Goal: Information Seeking & Learning: Learn about a topic

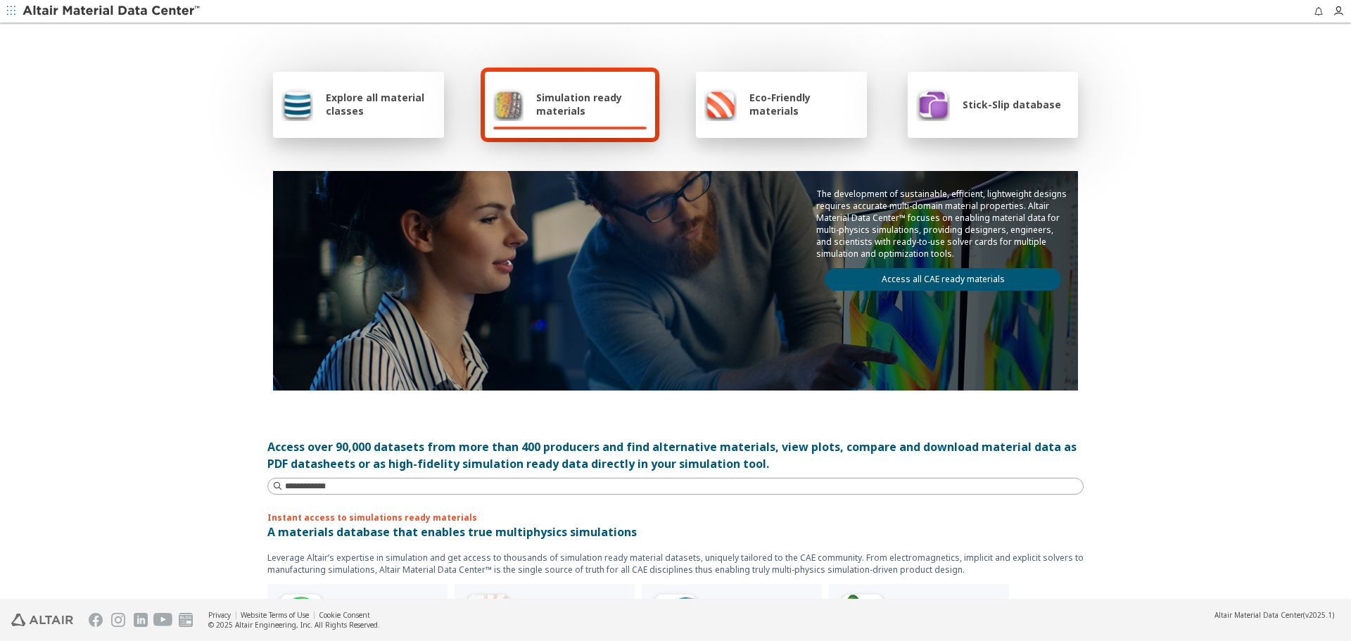
drag, startPoint x: 1204, startPoint y: 309, endPoint x: 1175, endPoint y: 315, distance: 28.7
click at [1204, 309] on div "Explore all material classes Simulation ready materials Eco-Friendly materials …" at bounding box center [675, 312] width 1351 height 575
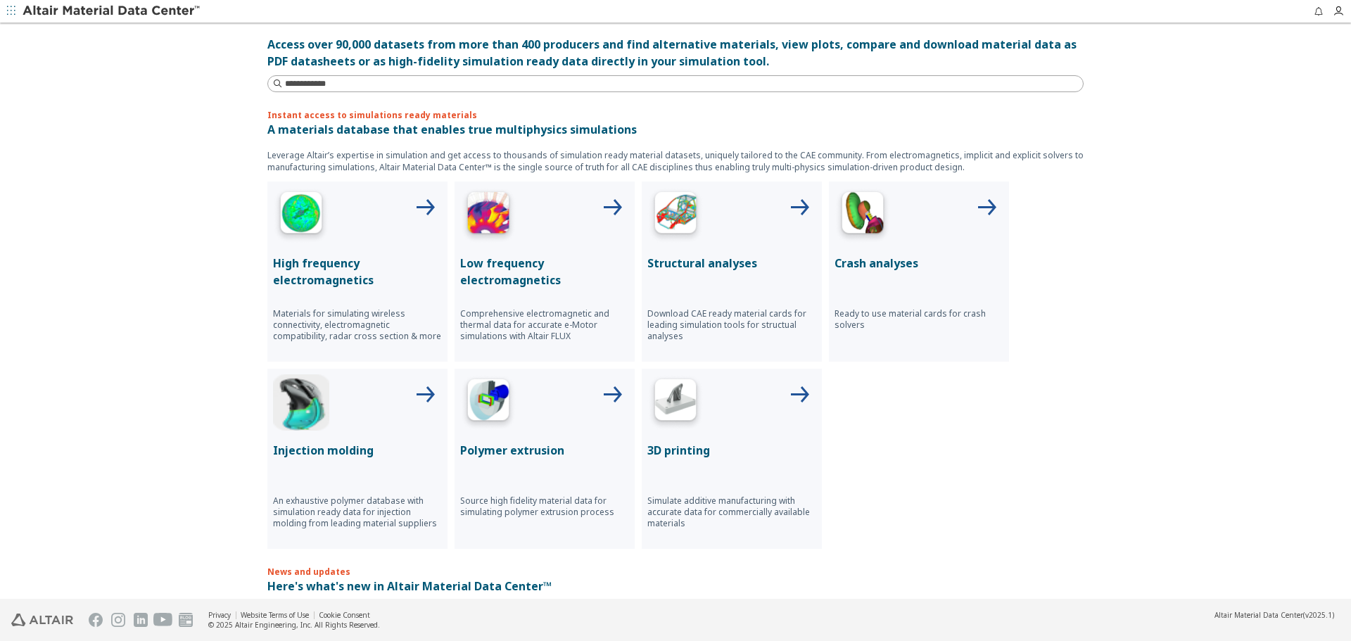
scroll to position [282, 0]
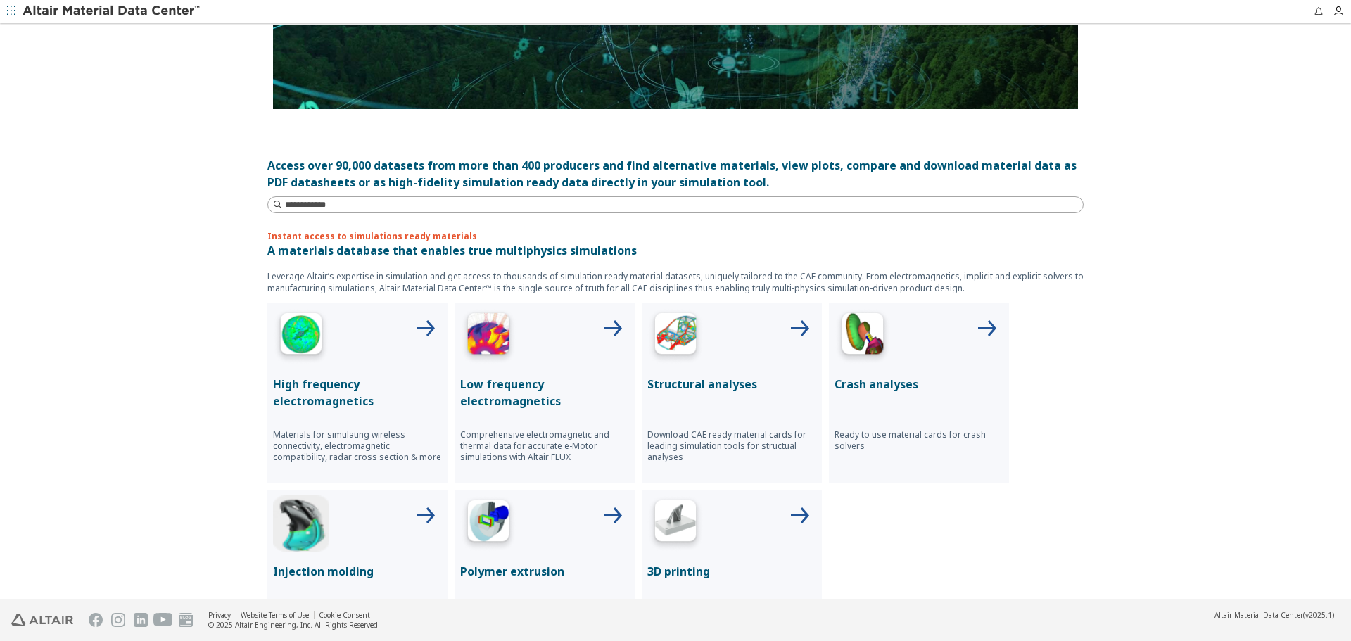
click at [698, 379] on p "Structural analyses" at bounding box center [732, 384] width 169 height 17
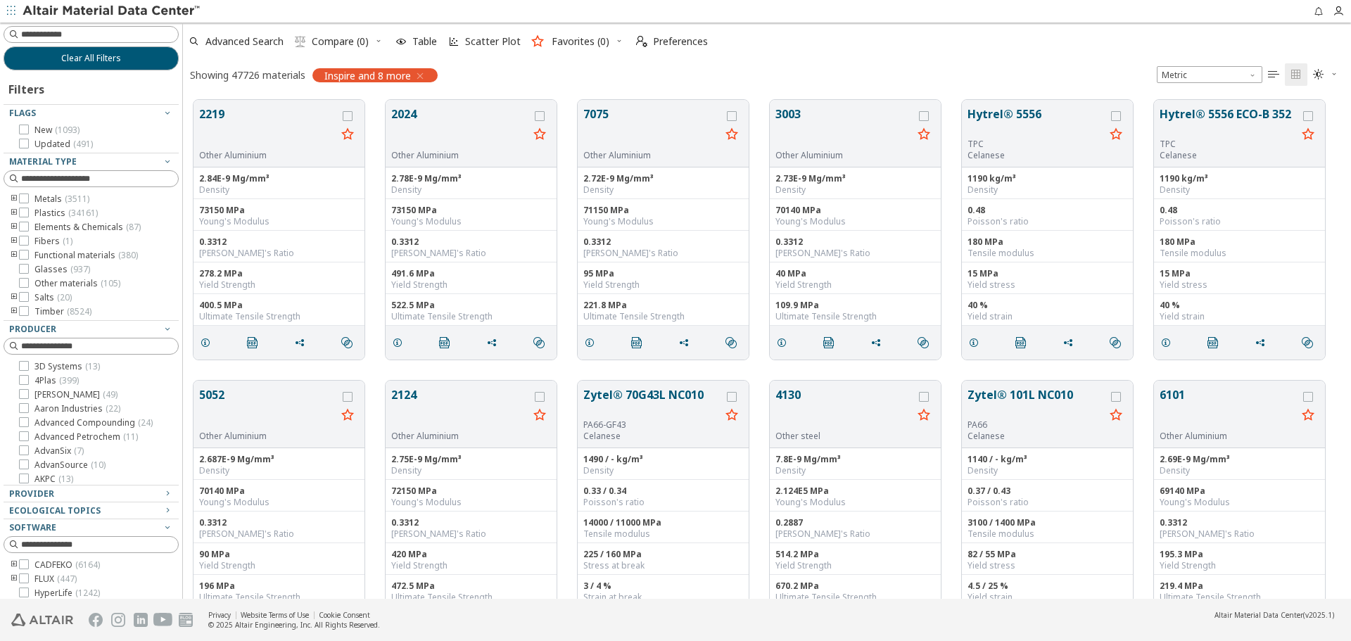
scroll to position [499, 1158]
click at [12, 197] on icon "toogle group" at bounding box center [14, 199] width 10 height 11
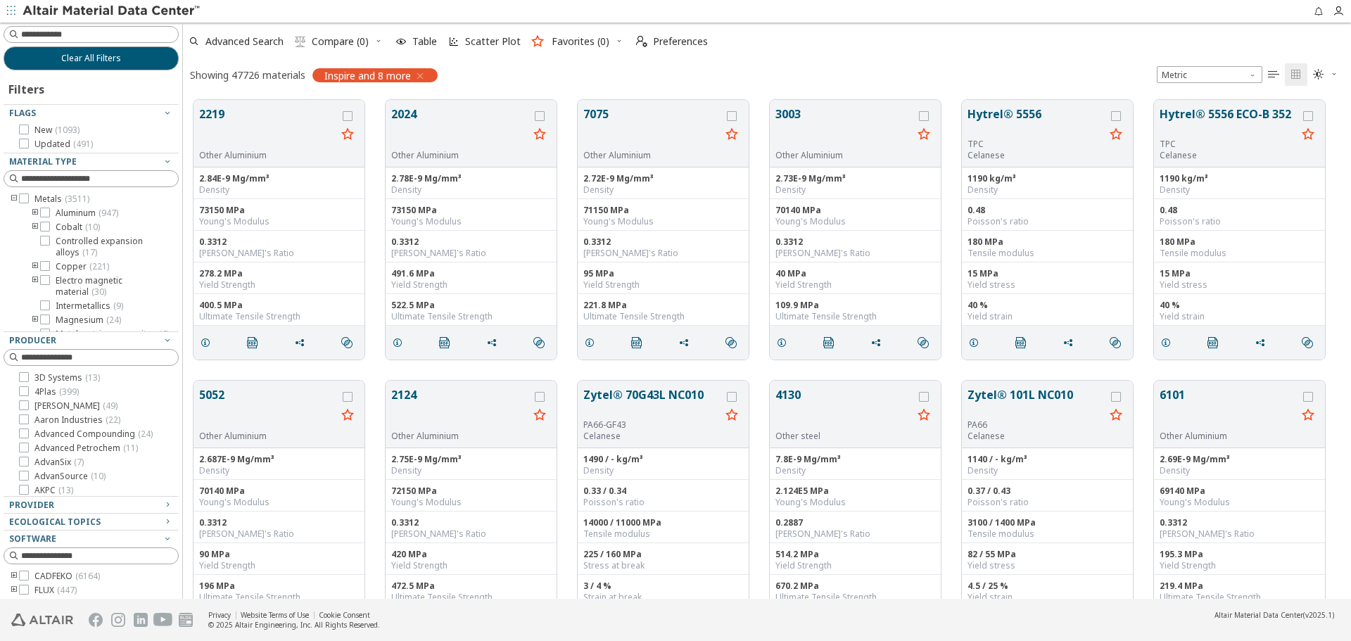
click at [12, 199] on icon "toogle group" at bounding box center [14, 199] width 10 height 11
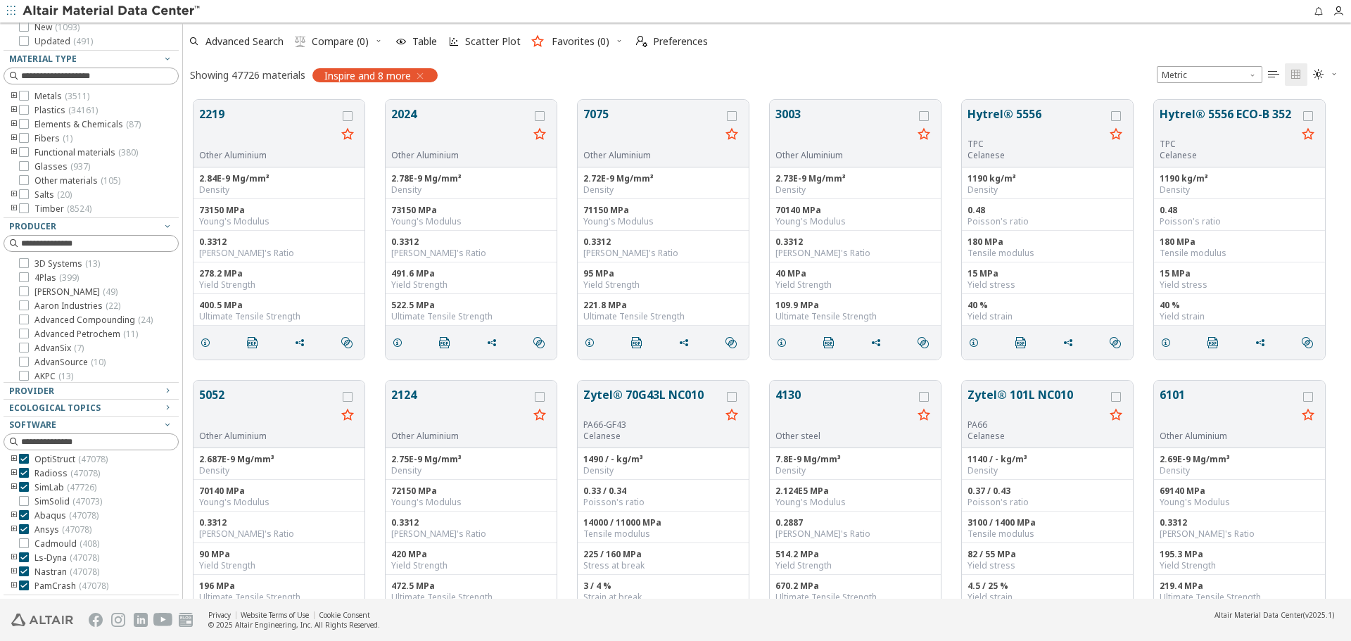
scroll to position [127, 0]
click at [23, 486] on icon at bounding box center [24, 487] width 10 height 10
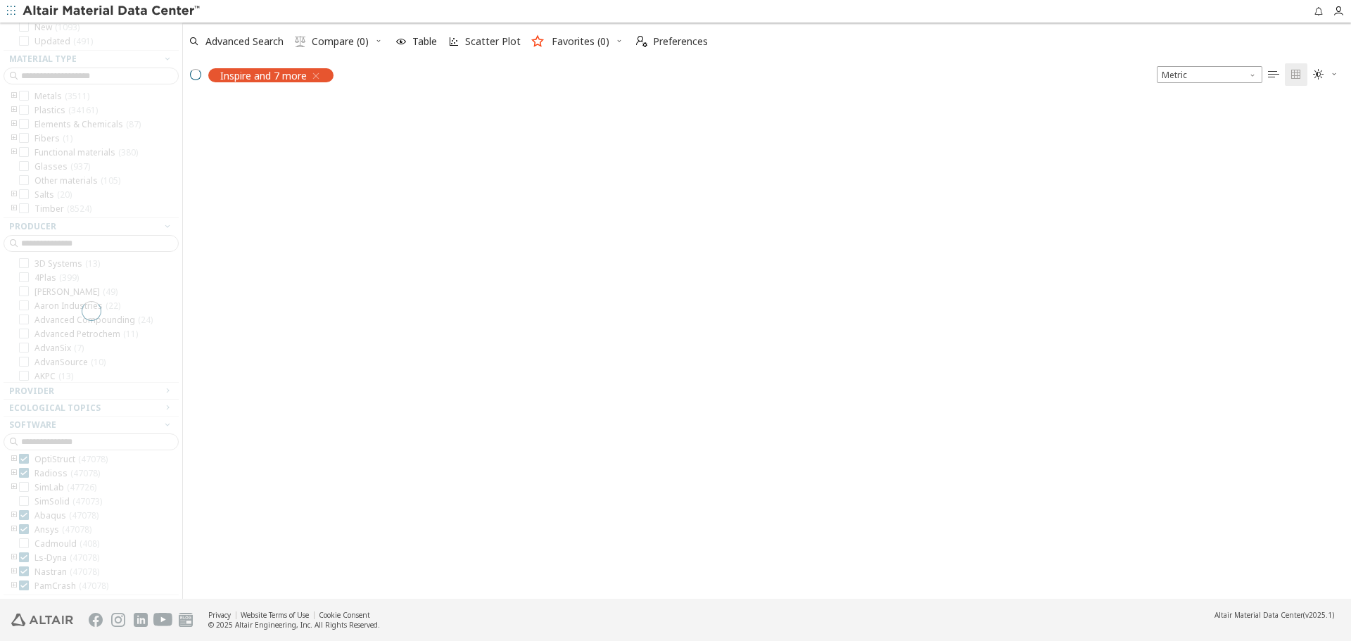
scroll to position [75, 0]
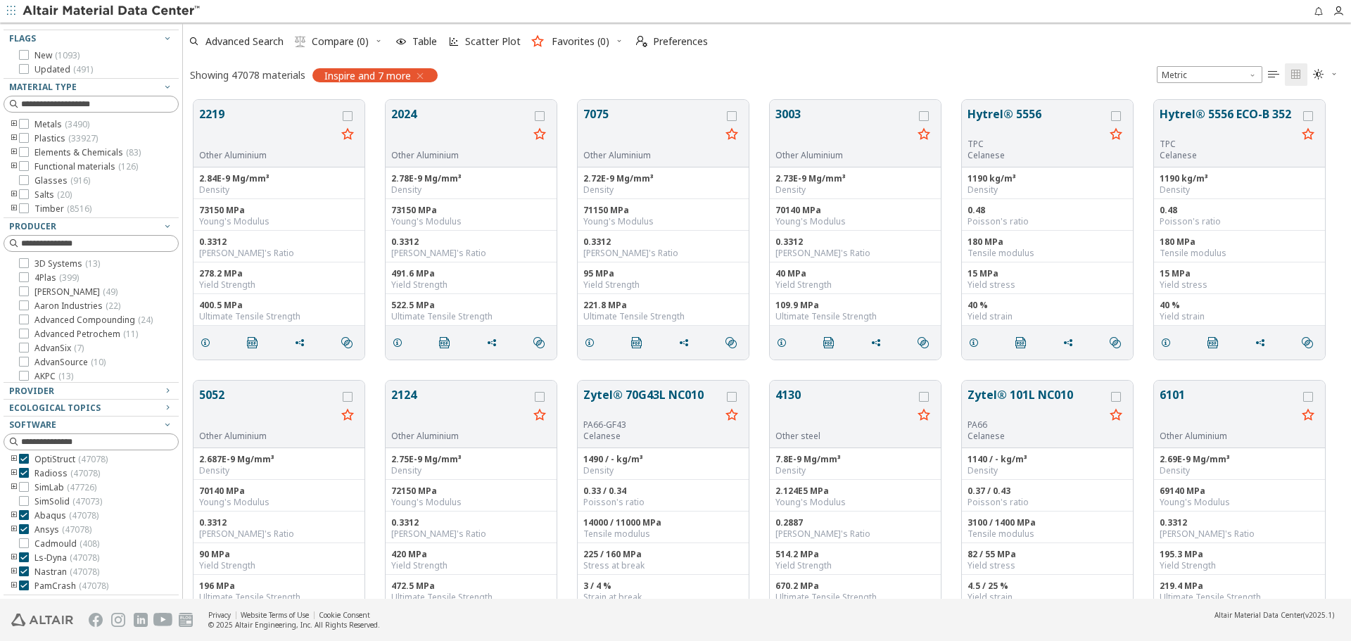
drag, startPoint x: 20, startPoint y: 585, endPoint x: 23, endPoint y: 578, distance: 7.9
click at [20, 584] on icon at bounding box center [24, 586] width 10 height 10
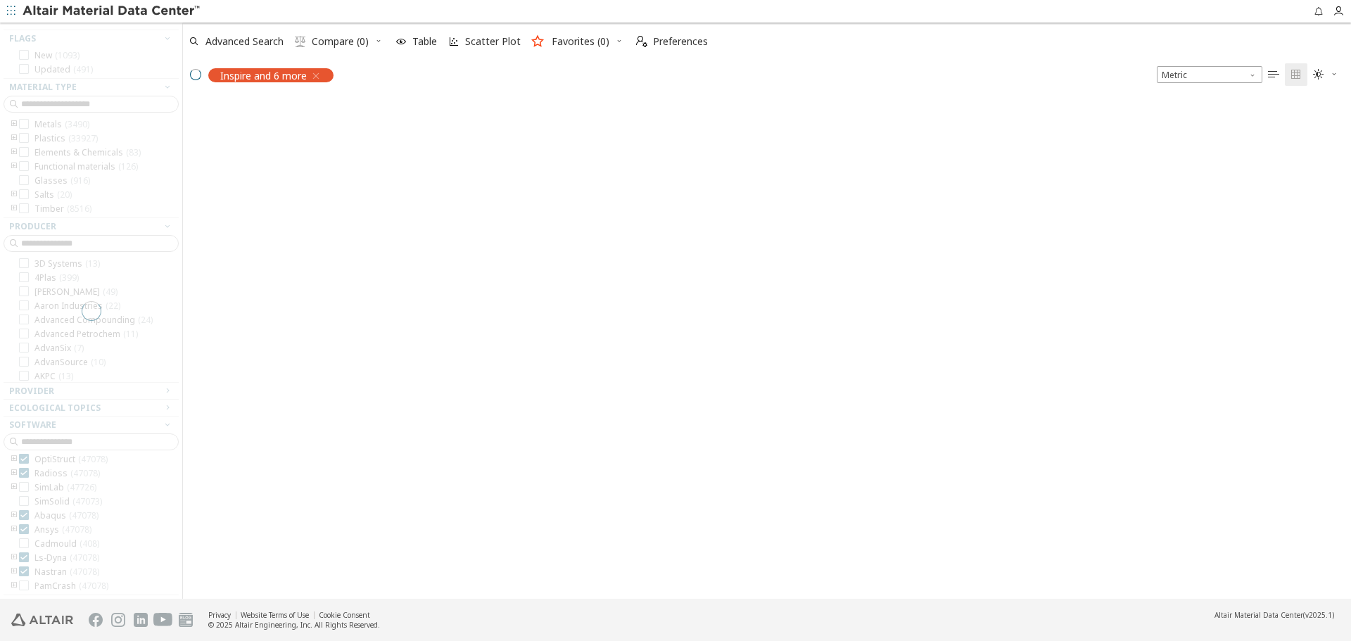
click at [24, 575] on div at bounding box center [91, 311] width 182 height 576
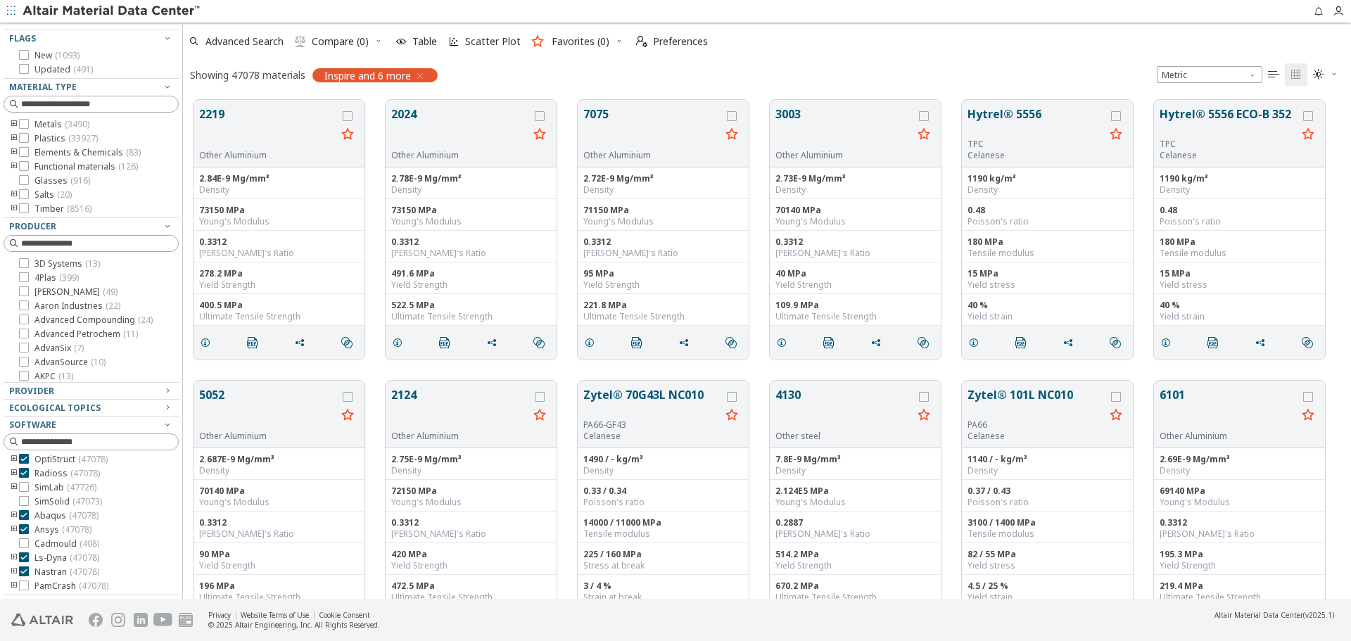
click at [24, 573] on icon at bounding box center [24, 572] width 10 height 10
click at [23, 559] on icon at bounding box center [24, 557] width 10 height 10
click at [23, 528] on icon at bounding box center [24, 529] width 10 height 10
click at [22, 515] on icon at bounding box center [24, 515] width 10 height 10
click at [23, 473] on icon at bounding box center [24, 473] width 10 height 10
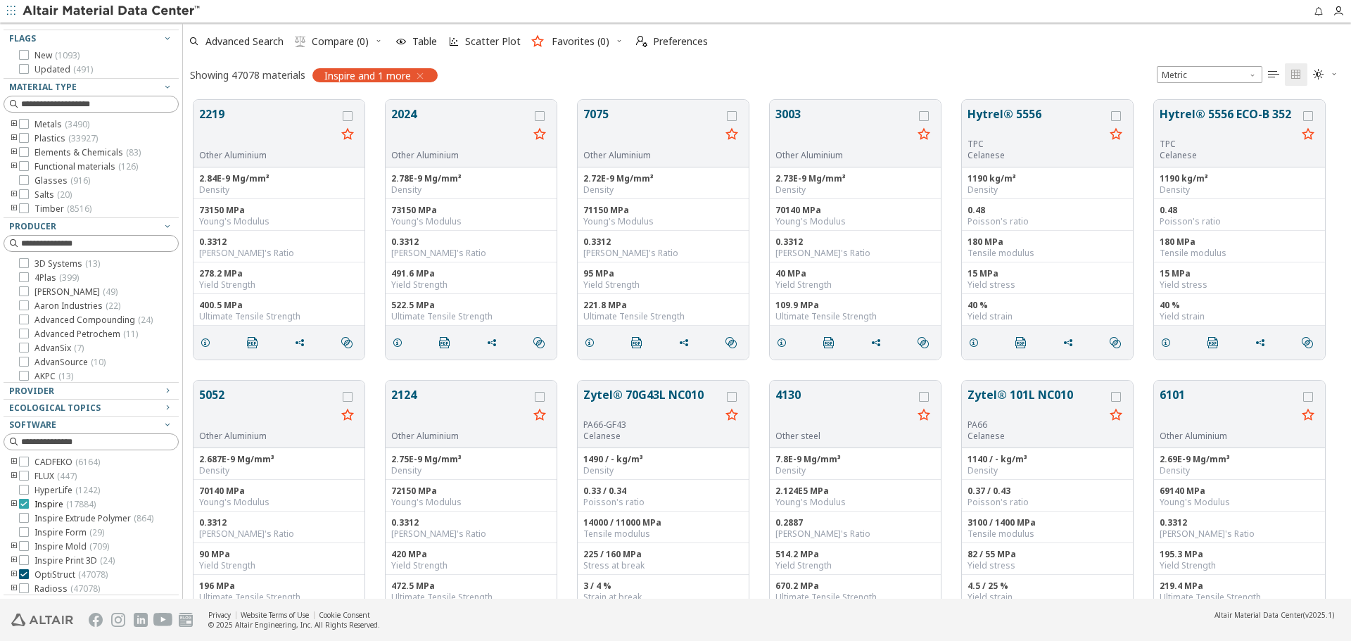
click at [22, 504] on icon at bounding box center [24, 504] width 10 height 10
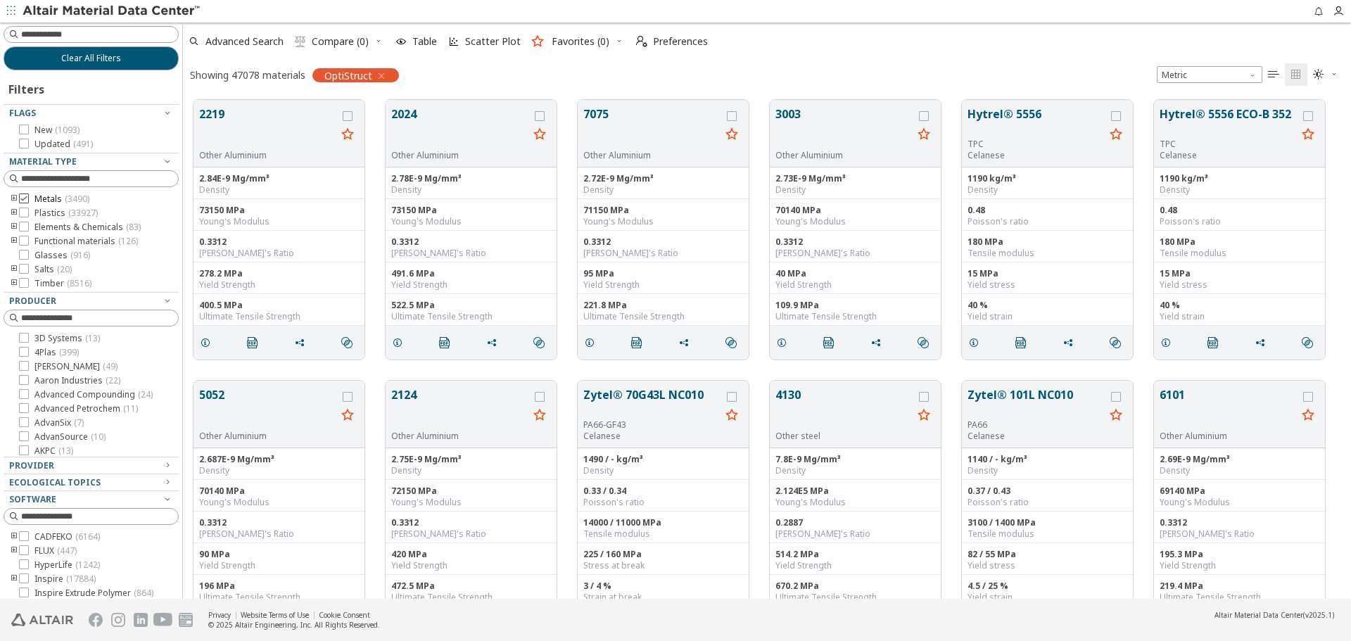
click at [23, 199] on icon at bounding box center [24, 199] width 10 height 10
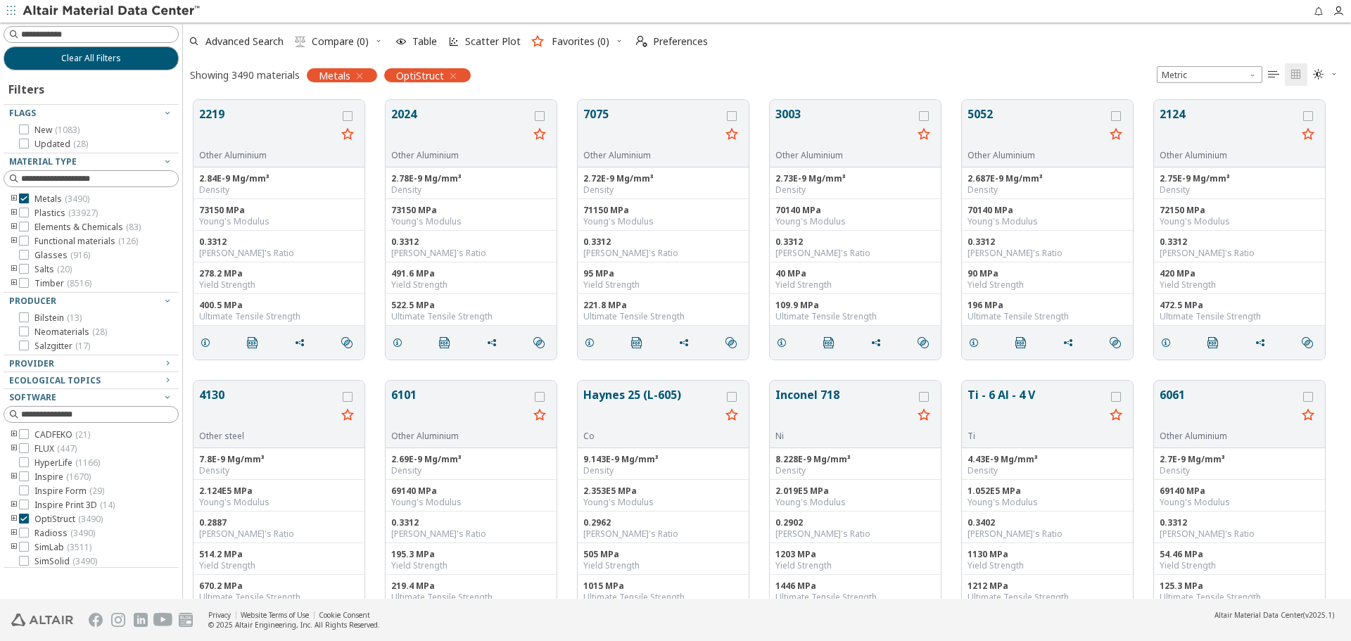
click at [13, 196] on icon "toogle group" at bounding box center [14, 199] width 10 height 11
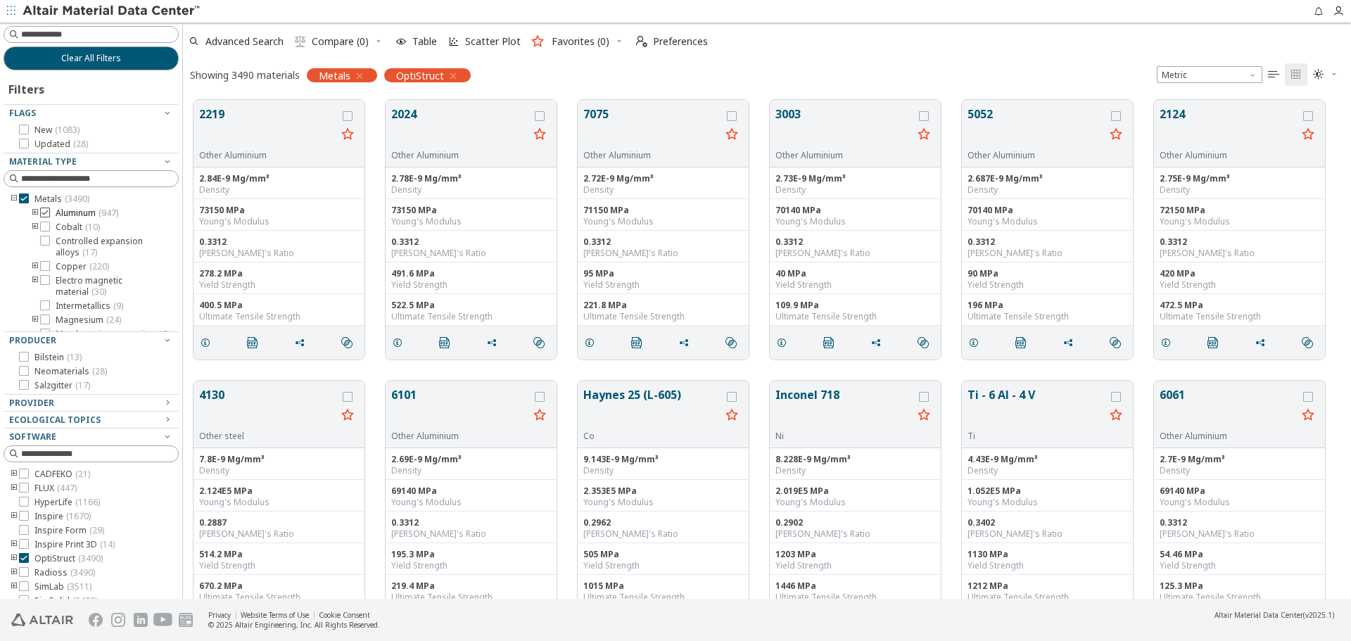
click at [46, 211] on icon at bounding box center [45, 213] width 10 height 10
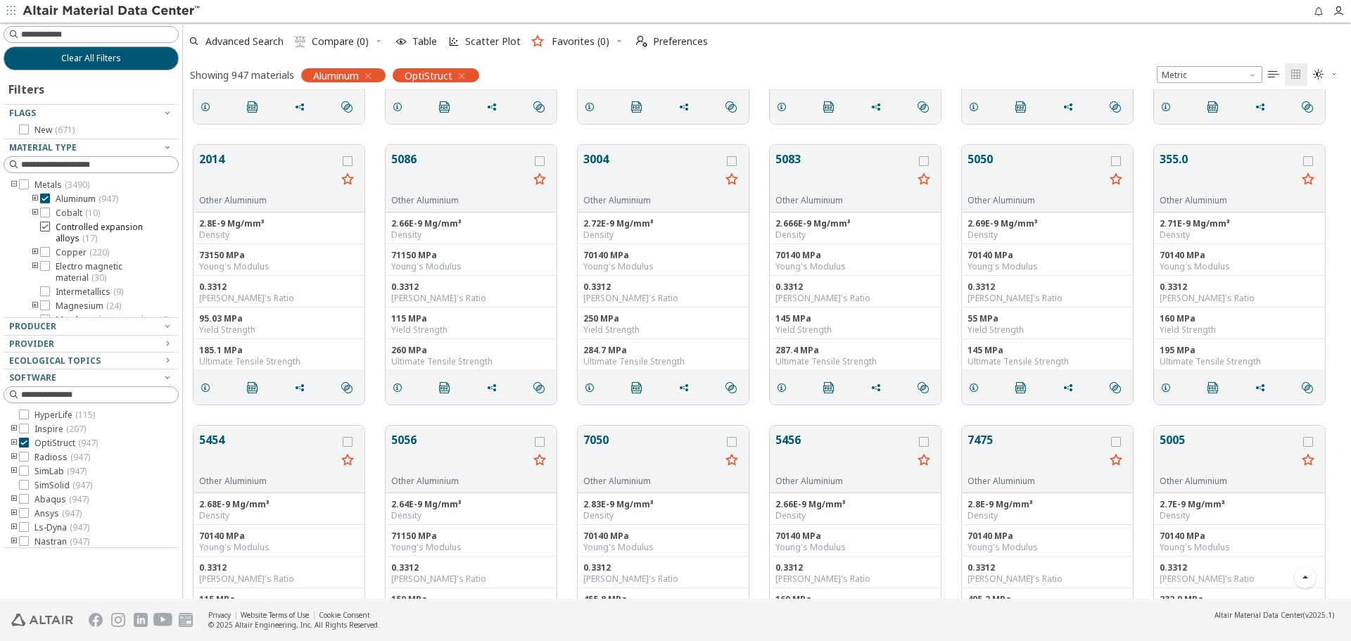
scroll to position [493, 0]
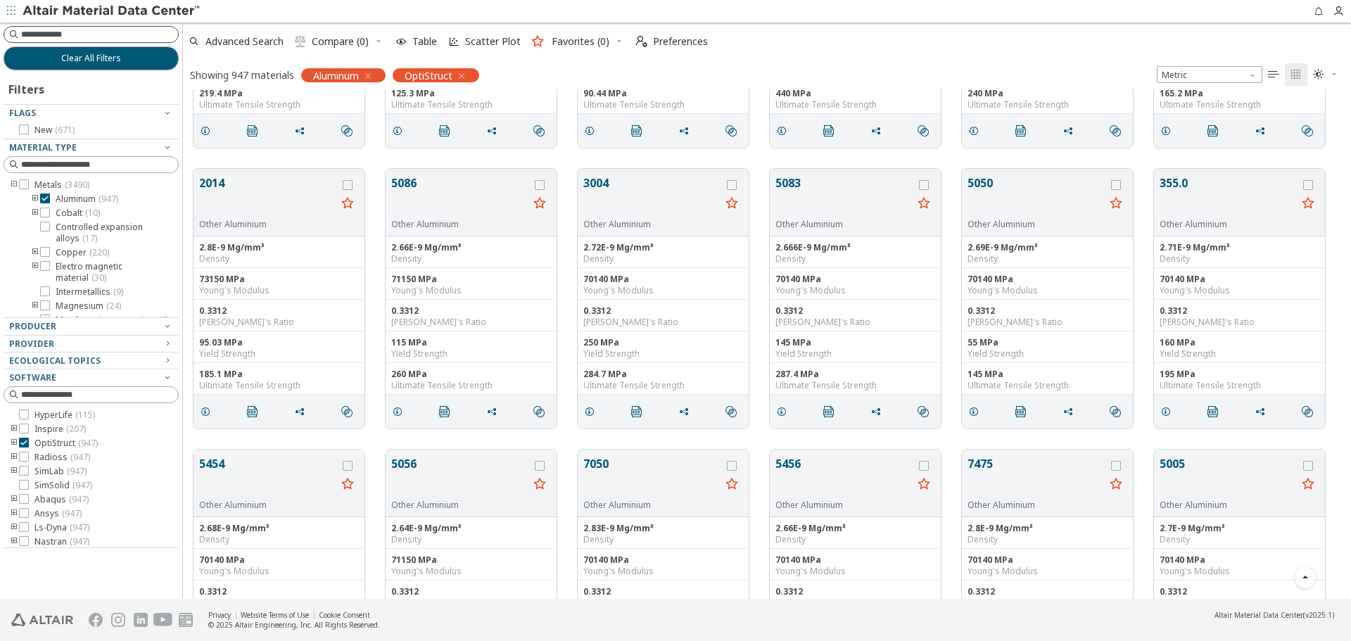
click at [123, 34] on input at bounding box center [99, 34] width 157 height 14
type input "****"
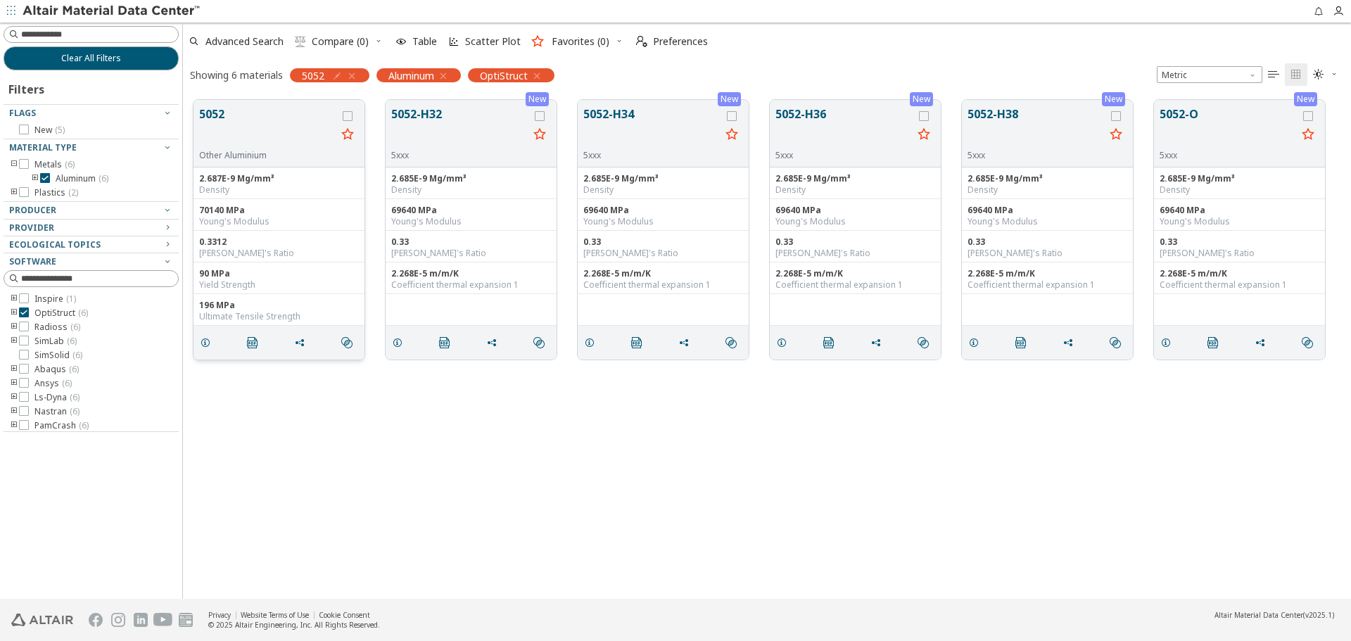
click at [222, 113] on button "5052" at bounding box center [267, 128] width 137 height 44
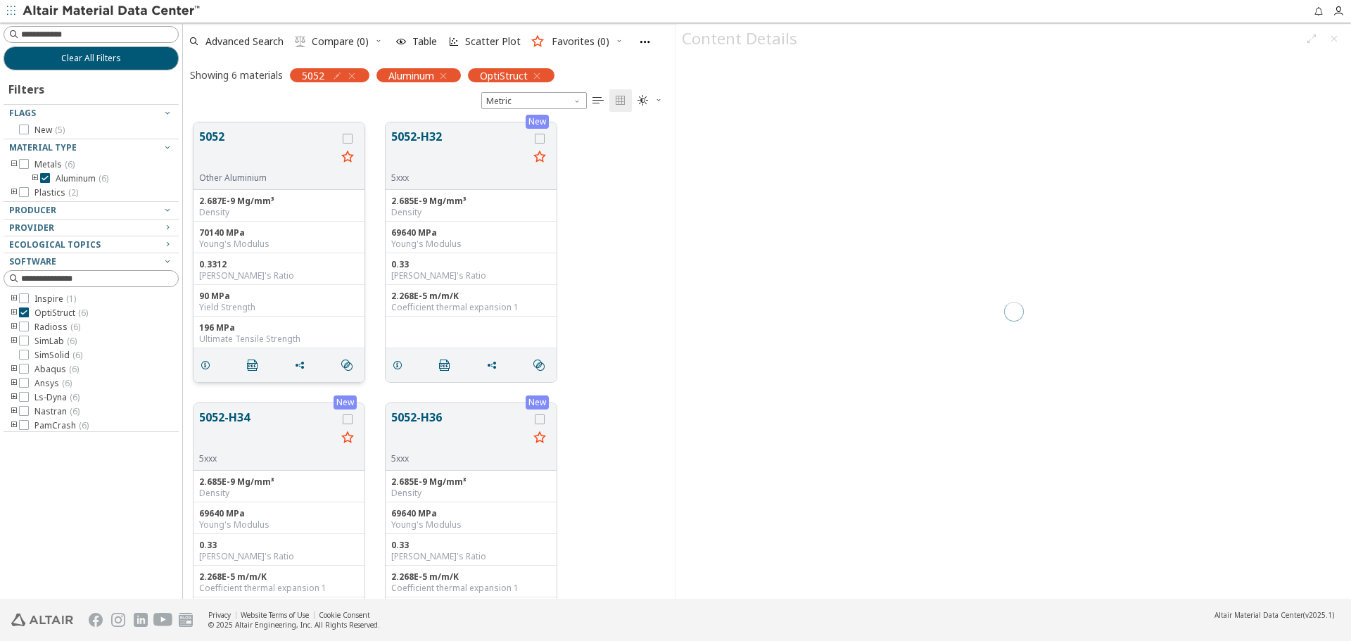
click at [222, 132] on button "5052" at bounding box center [267, 150] width 137 height 44
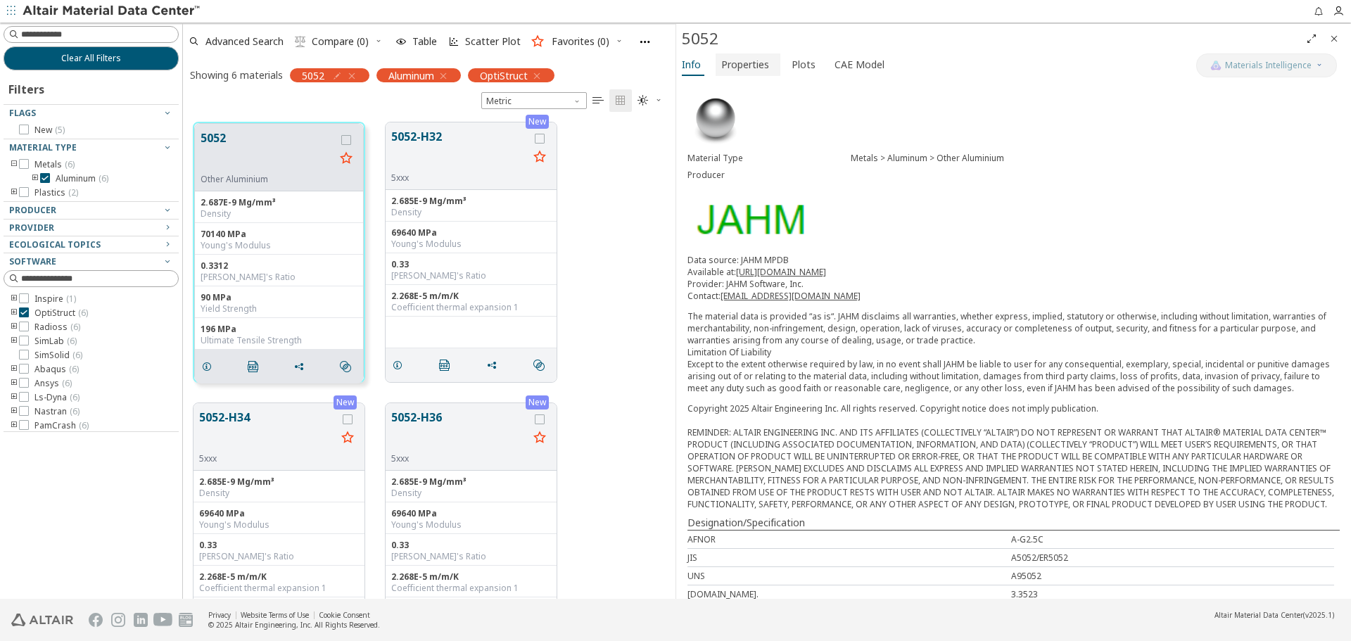
click at [738, 66] on span "Properties" at bounding box center [745, 64] width 48 height 23
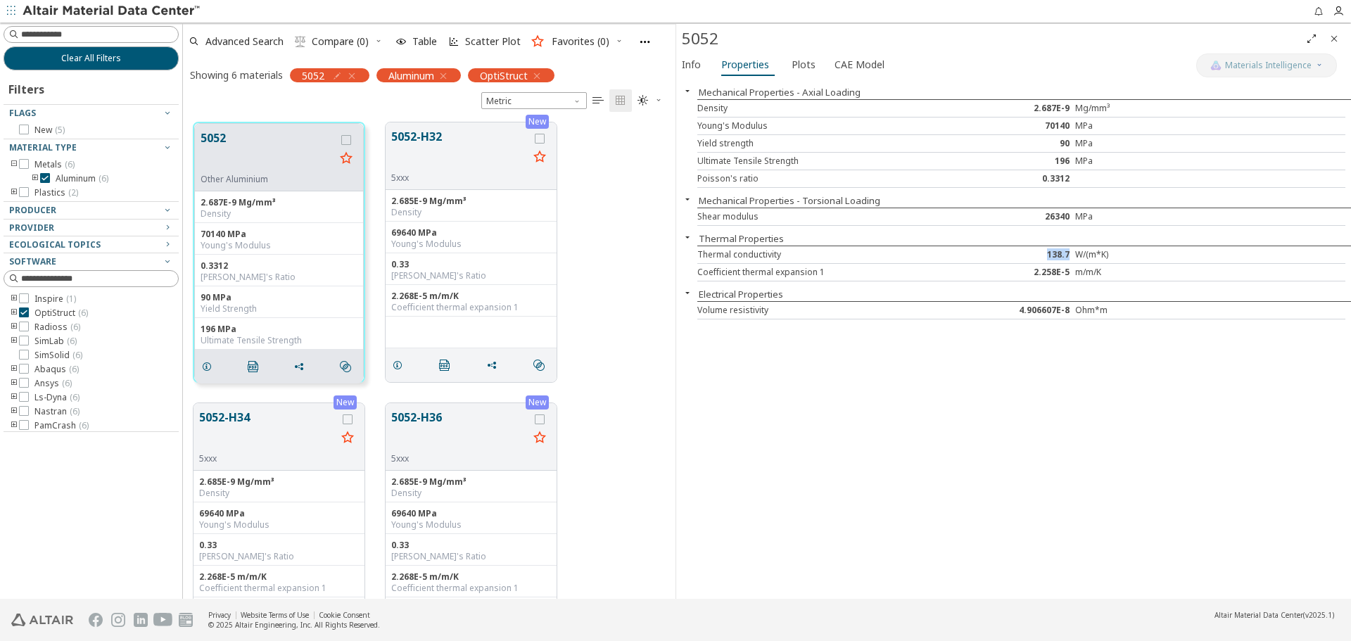
drag, startPoint x: 1070, startPoint y: 253, endPoint x: 1036, endPoint y: 251, distance: 34.6
click at [1036, 251] on div "138.7" at bounding box center [1022, 254] width 108 height 11
drag, startPoint x: 1070, startPoint y: 270, endPoint x: 1006, endPoint y: 277, distance: 65.2
click at [1006, 277] on div "2.258E-5" at bounding box center [1022, 272] width 108 height 11
click at [1030, 356] on div "Mechanical Properties - Axial Loading Density 2.687E-9 Mg/mm³ Young's Modulus 7…" at bounding box center [1013, 339] width 675 height 519
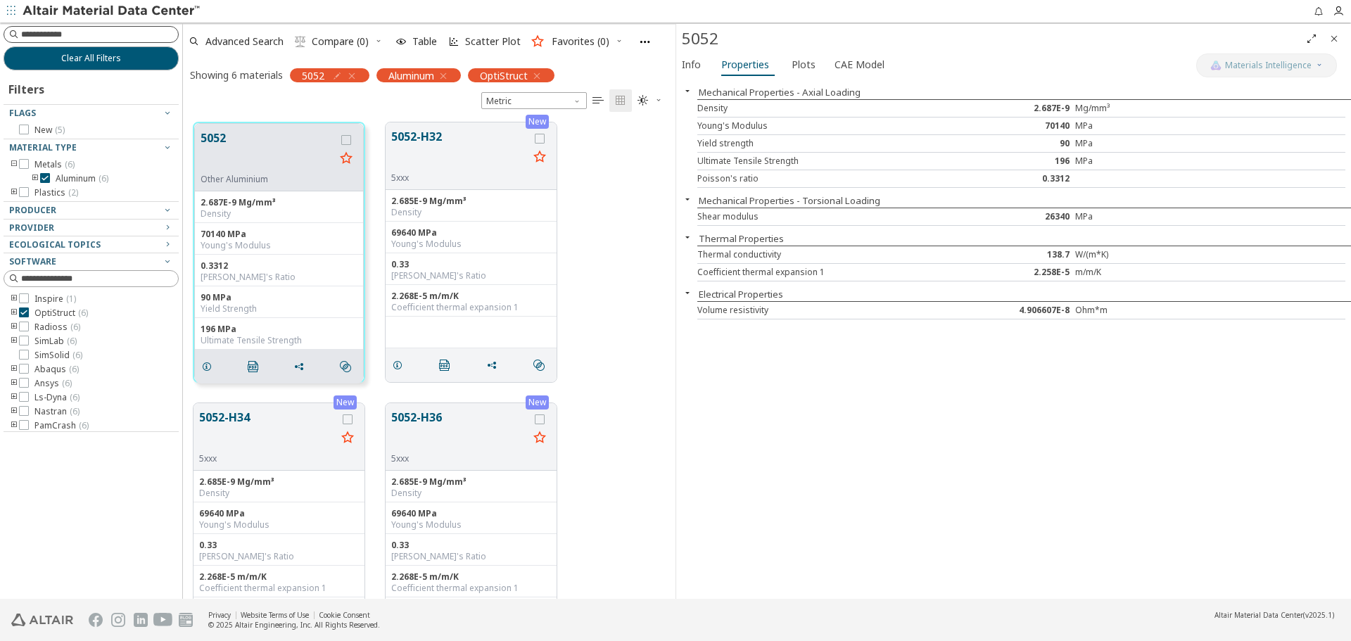
click at [86, 32] on input at bounding box center [99, 34] width 157 height 14
click at [354, 75] on icon "button" at bounding box center [351, 75] width 11 height 11
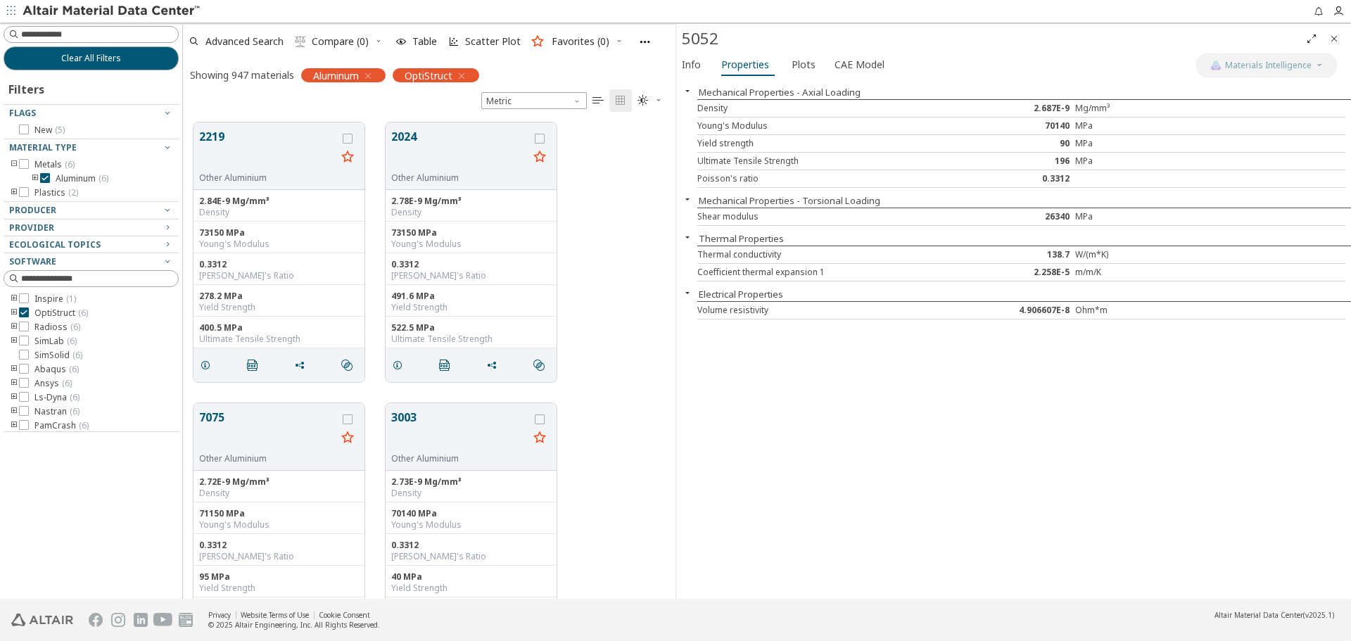
scroll to position [476, 482]
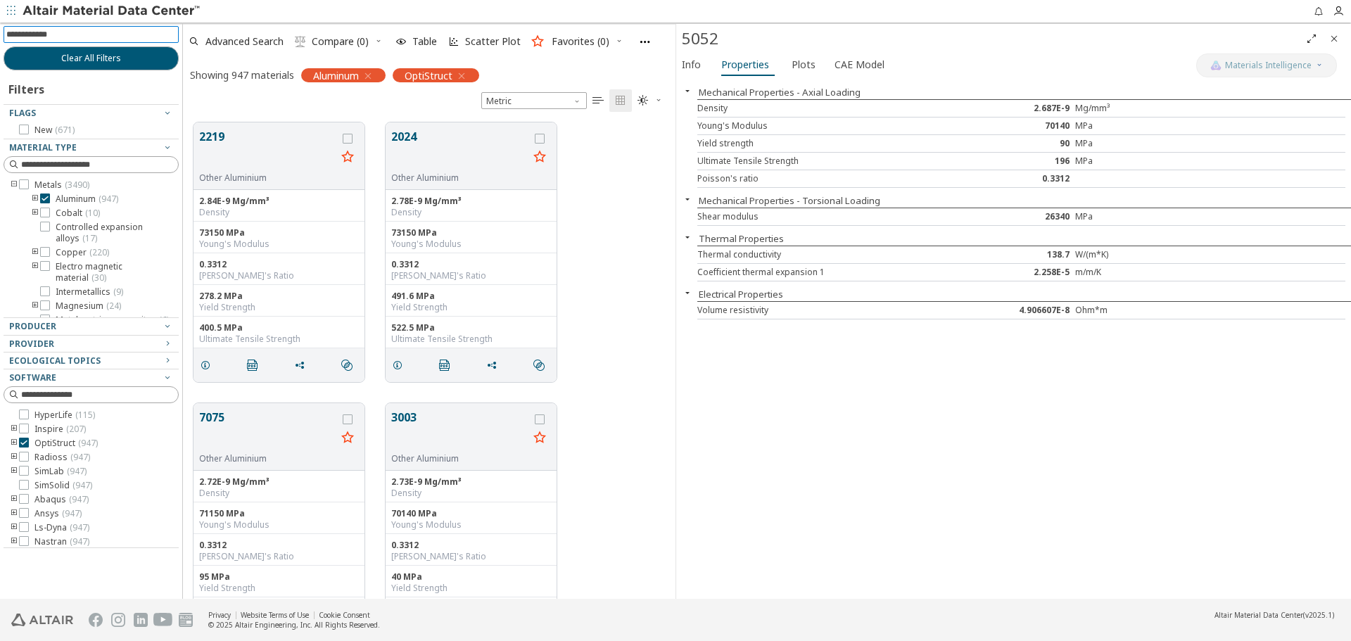
click at [88, 33] on input at bounding box center [92, 34] width 172 height 15
click at [36, 201] on icon "toogle group" at bounding box center [35, 199] width 10 height 11
drag, startPoint x: 65, startPoint y: 275, endPoint x: 68, endPoint y: 244, distance: 31.2
click at [68, 244] on div "1xxx ( 24 ) 2xxx ( 245 ) 3xxx ( 4 ) 4xxx ( 4 ) 5xxx ( 99 ) 6xxx ( 103 ) 7xxx ( …" at bounding box center [112, 208] width 133 height 135
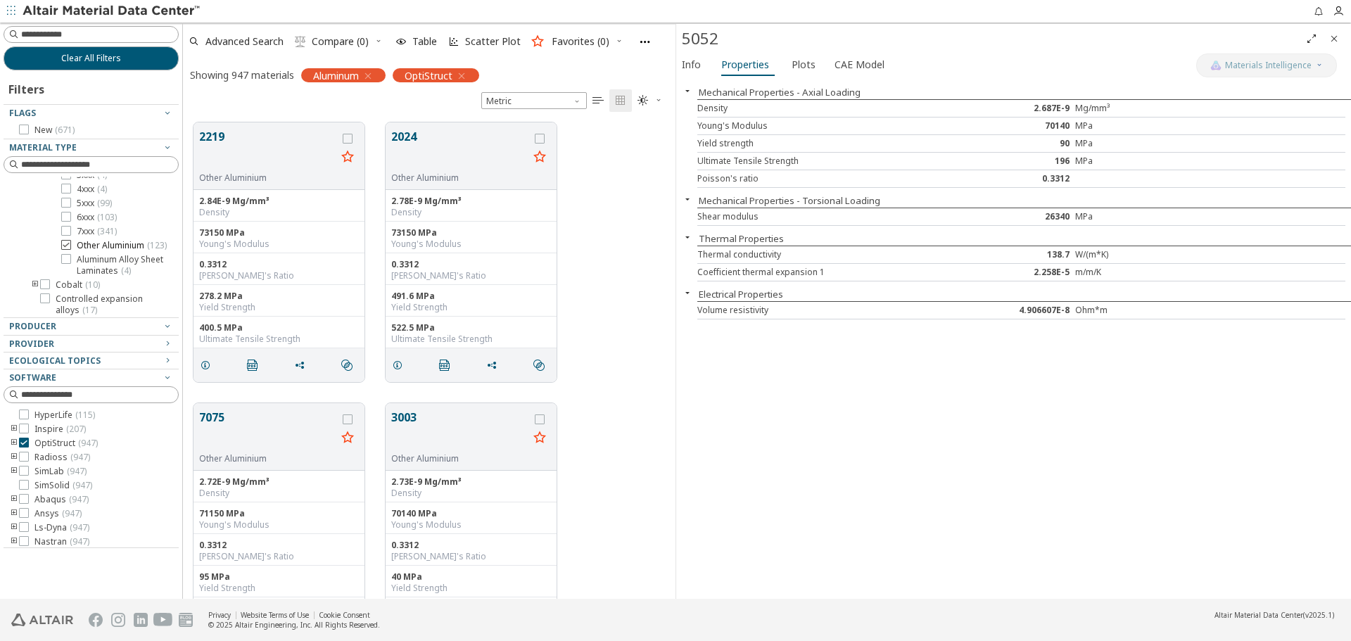
click at [68, 244] on icon at bounding box center [66, 245] width 10 height 10
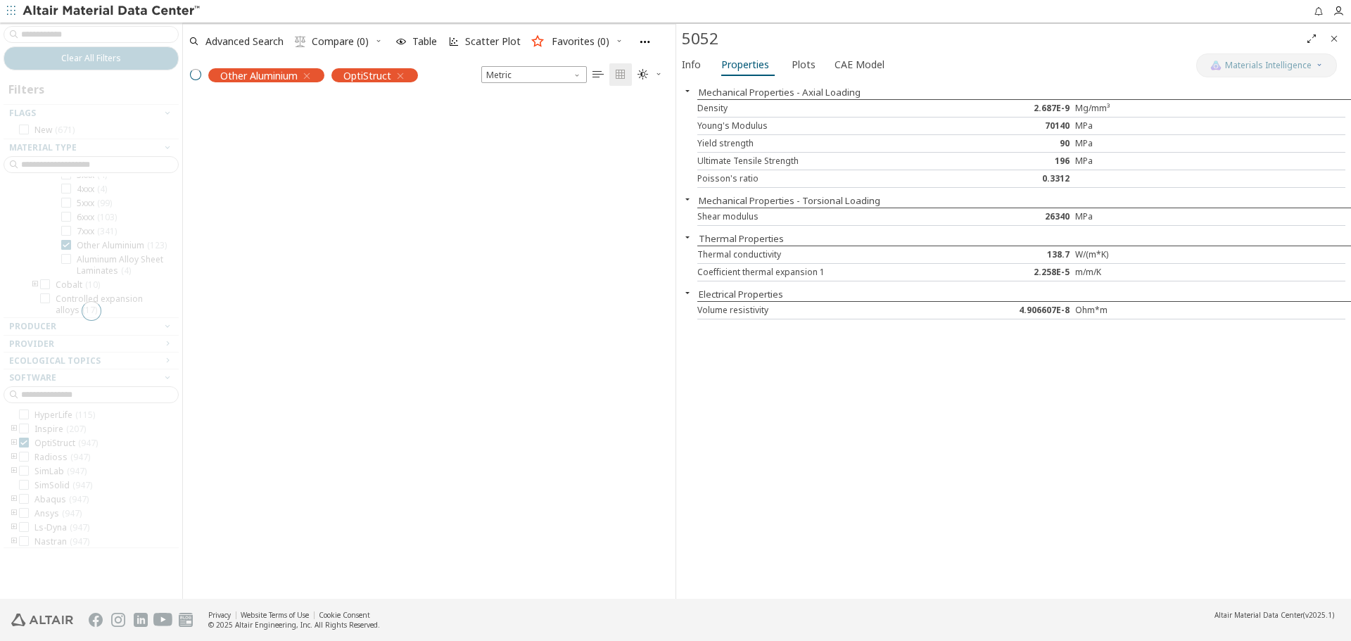
scroll to position [476, 482]
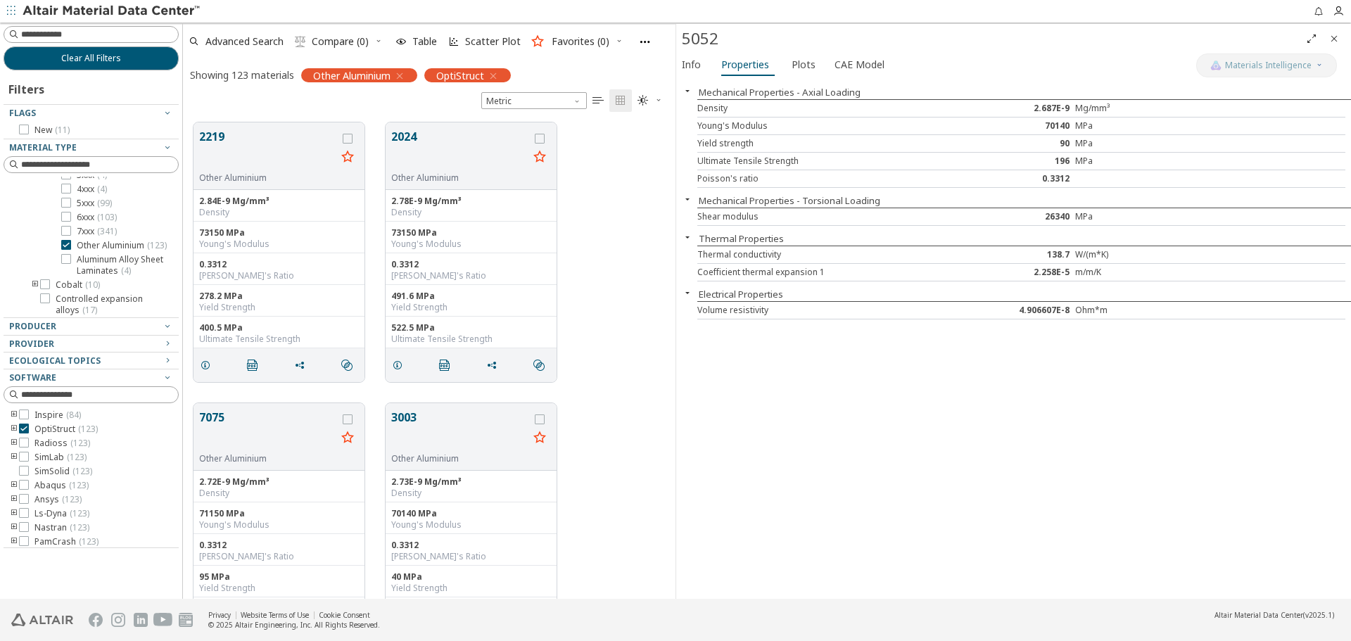
click at [1336, 39] on icon "Close" at bounding box center [1334, 38] width 11 height 11
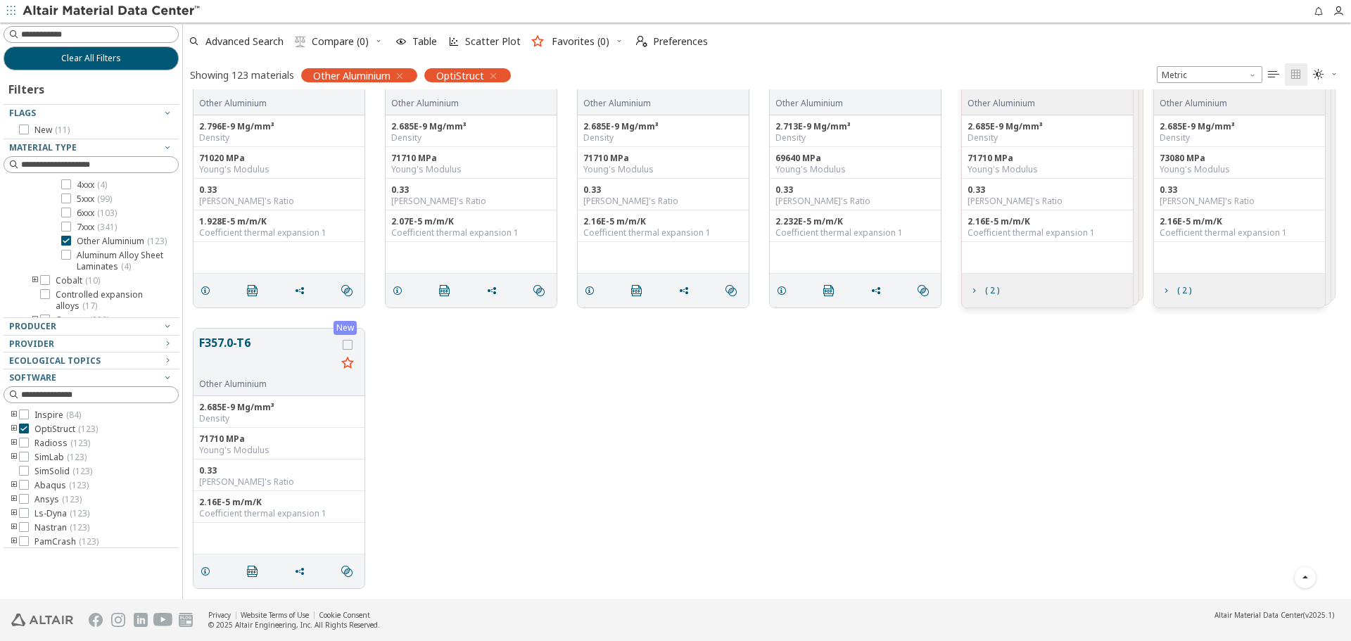
scroll to position [4965, 0]
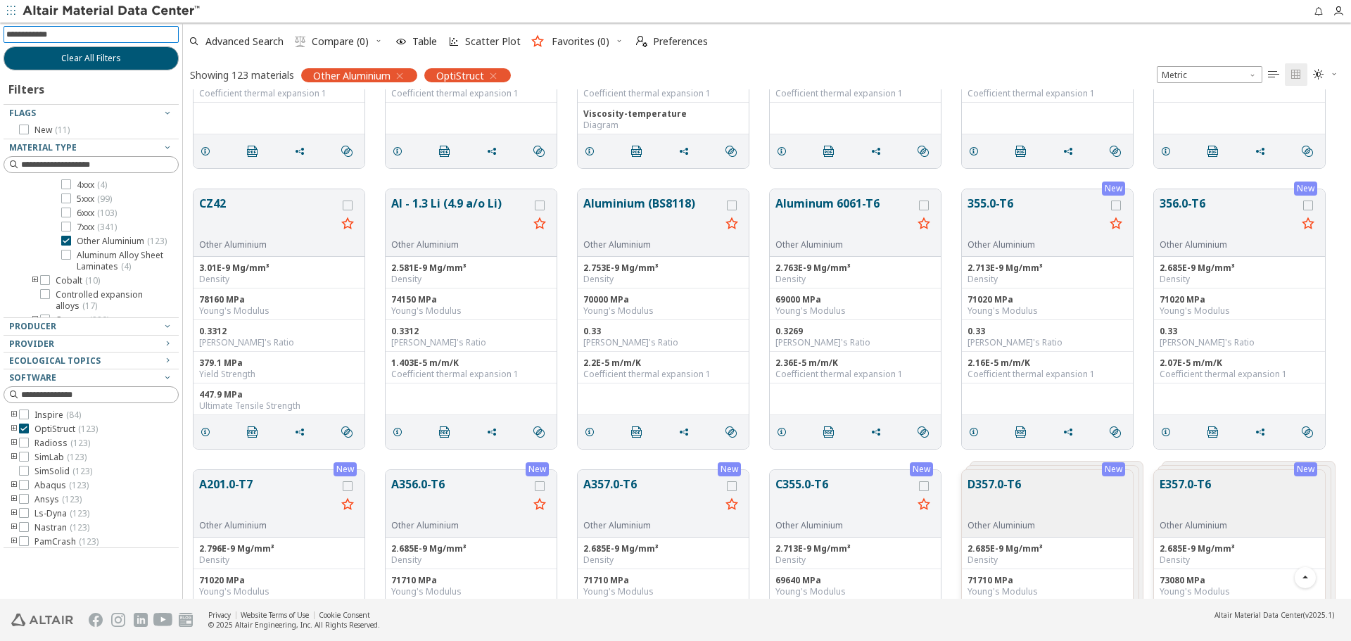
click at [96, 31] on input at bounding box center [92, 34] width 172 height 15
click at [99, 32] on input "**" at bounding box center [81, 34] width 150 height 15
type input "**********"
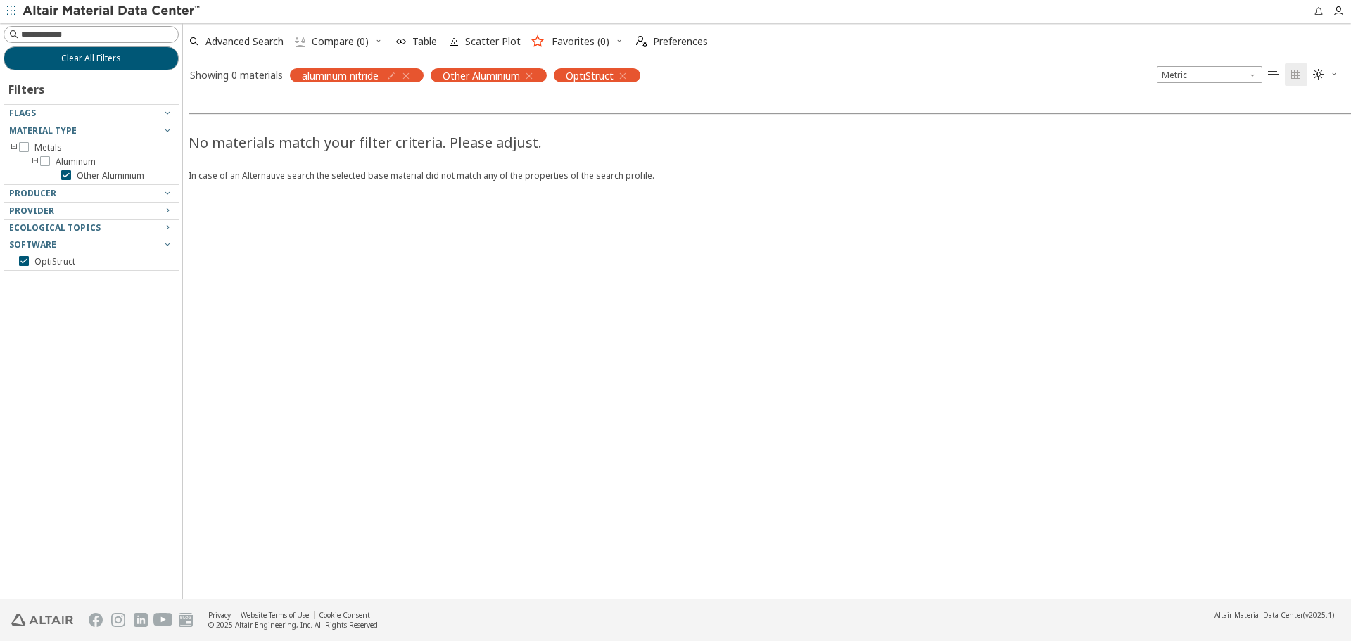
click at [408, 74] on icon "button" at bounding box center [405, 75] width 11 height 11
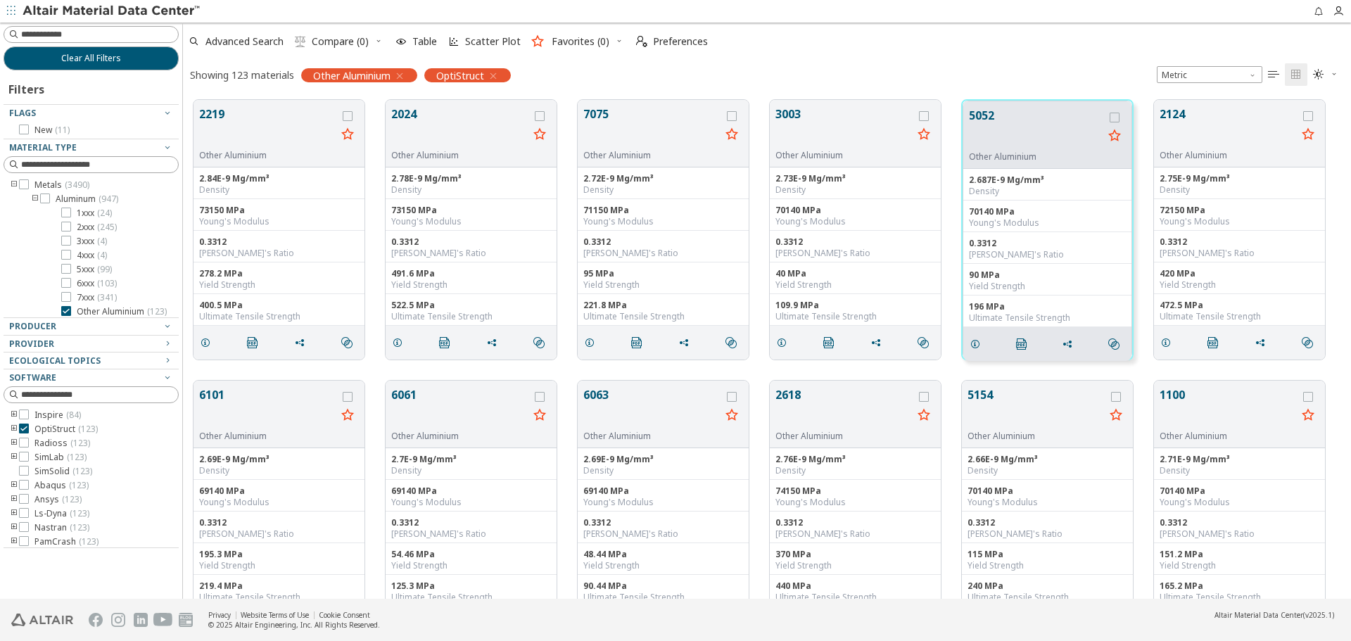
scroll to position [11, 11]
click at [65, 308] on icon at bounding box center [66, 311] width 10 height 10
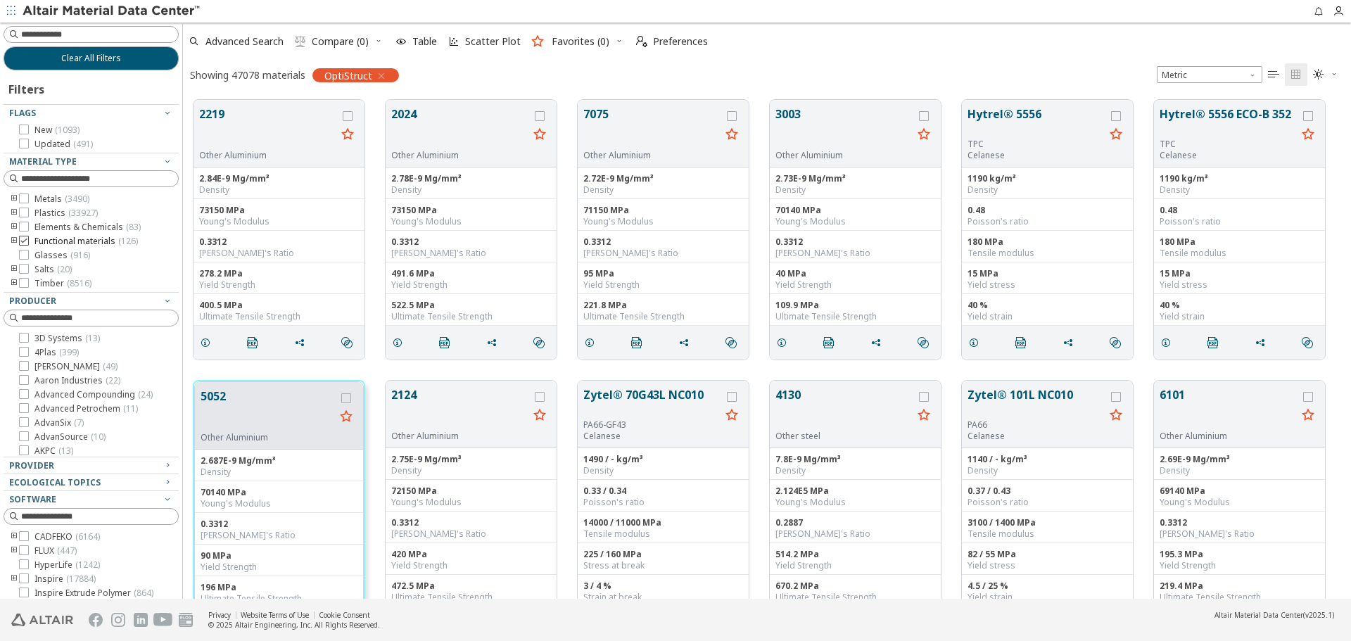
scroll to position [70, 0]
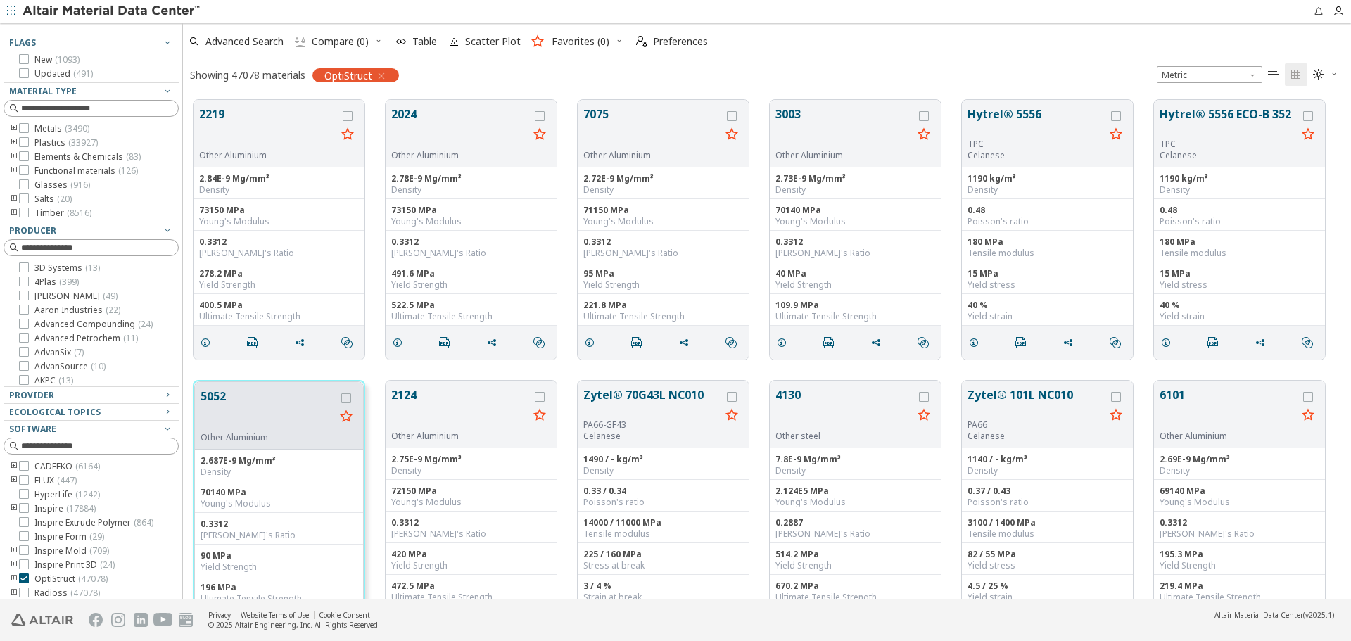
click at [11, 125] on icon "toogle group" at bounding box center [14, 128] width 10 height 11
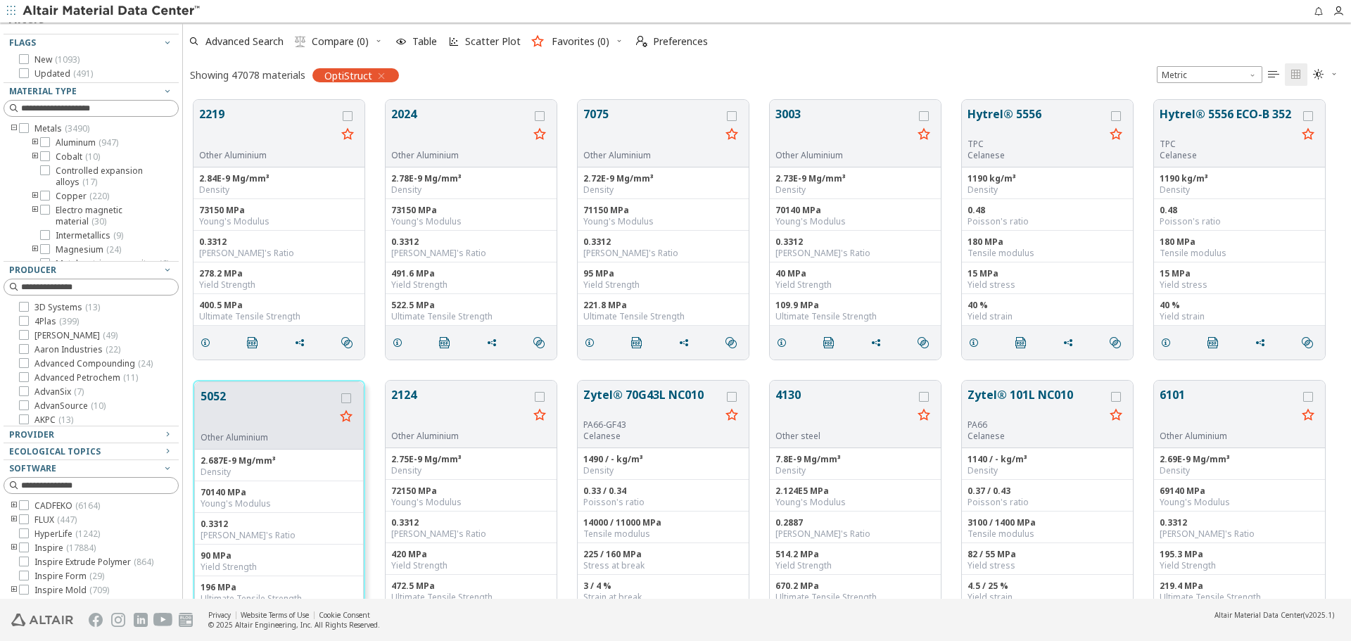
click at [37, 194] on icon "toogle group" at bounding box center [35, 196] width 10 height 11
click at [69, 225] on icon at bounding box center [66, 224] width 10 height 10
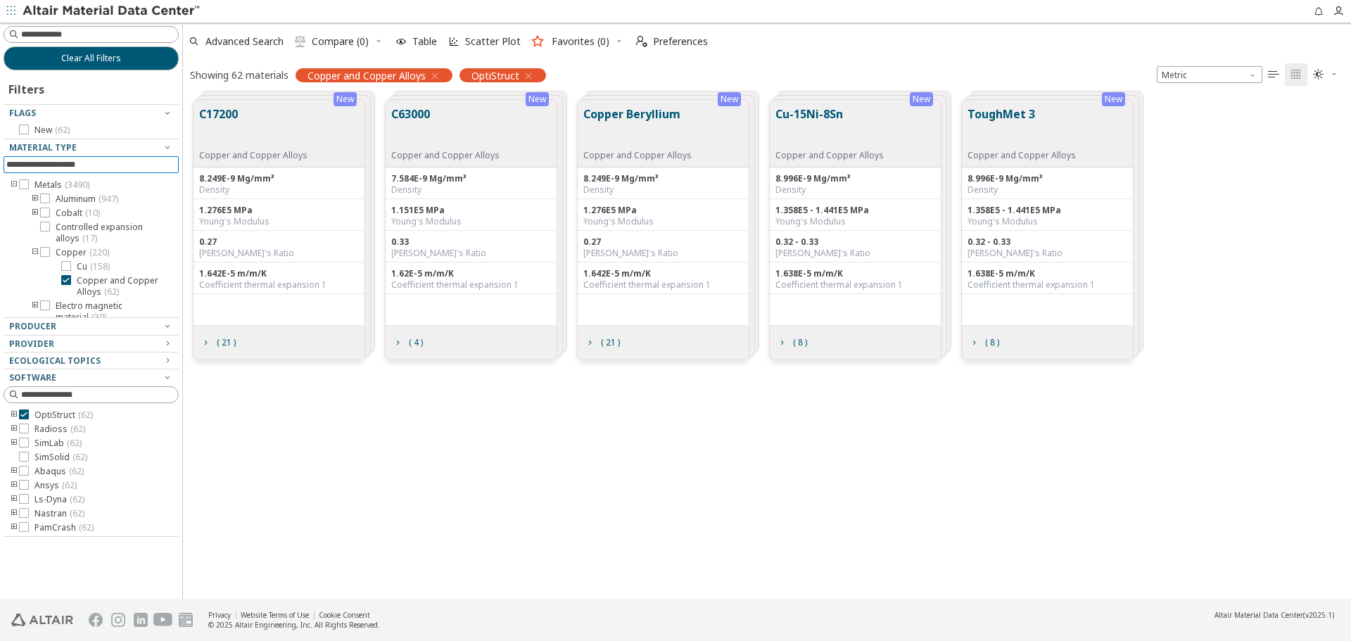
click at [108, 163] on input at bounding box center [92, 164] width 172 height 15
click at [34, 227] on icon "toogle group" at bounding box center [35, 221] width 10 height 11
click at [33, 253] on icon "toogle group" at bounding box center [35, 241] width 10 height 23
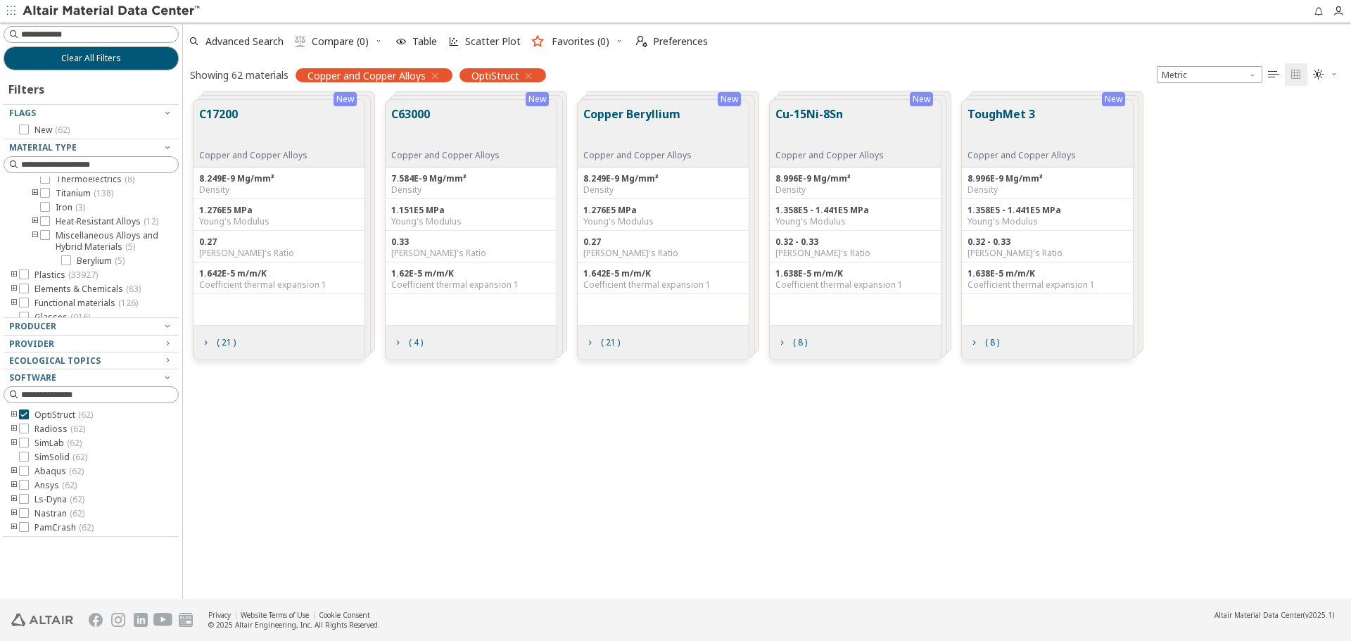
click at [33, 253] on icon "toogle group" at bounding box center [35, 241] width 10 height 23
click at [42, 167] on input at bounding box center [99, 165] width 157 height 14
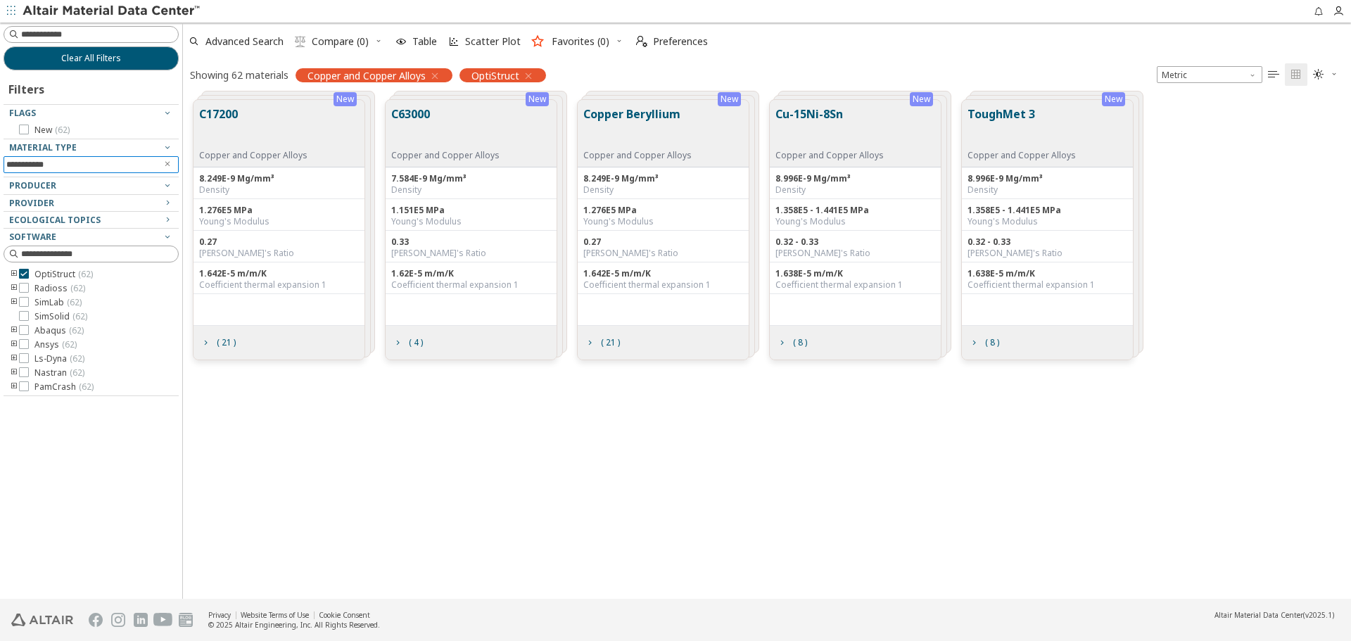
type input "**********"
click at [439, 75] on icon "button" at bounding box center [434, 75] width 11 height 11
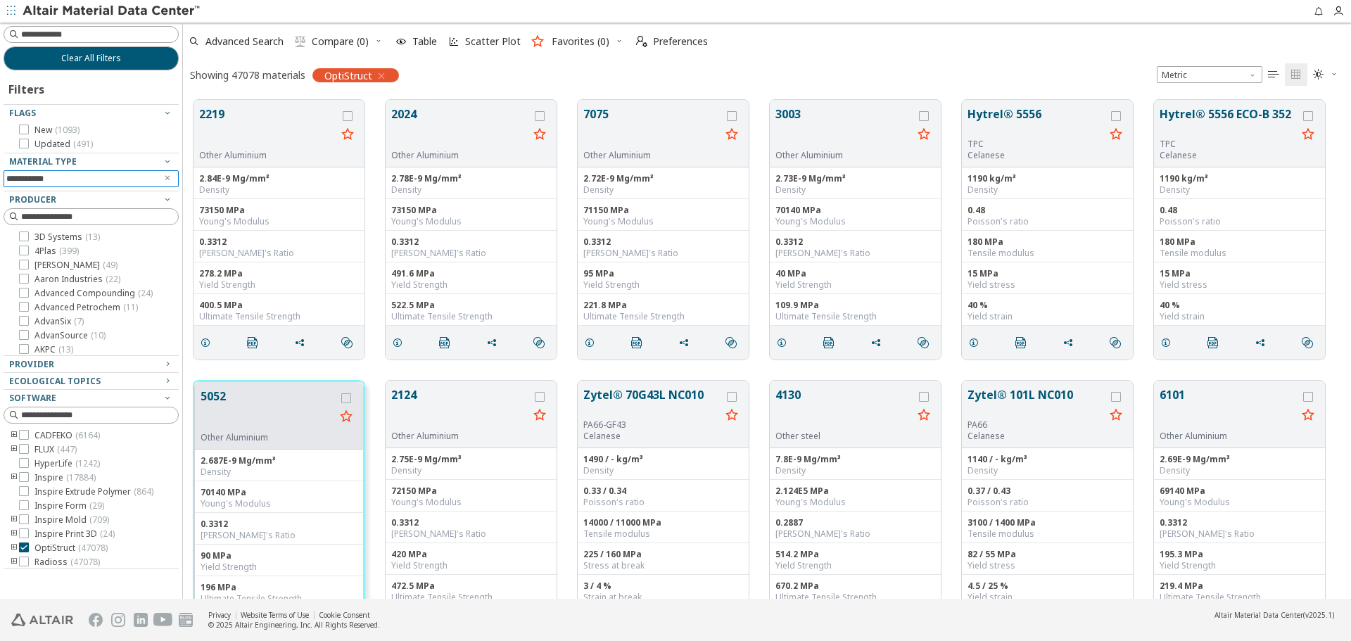
click at [94, 179] on input "**********" at bounding box center [81, 178] width 150 height 15
click at [82, 179] on input "**********" at bounding box center [81, 178] width 150 height 15
click at [72, 33] on input at bounding box center [99, 34] width 157 height 14
type input "**********"
